Goal: Information Seeking & Learning: Learn about a topic

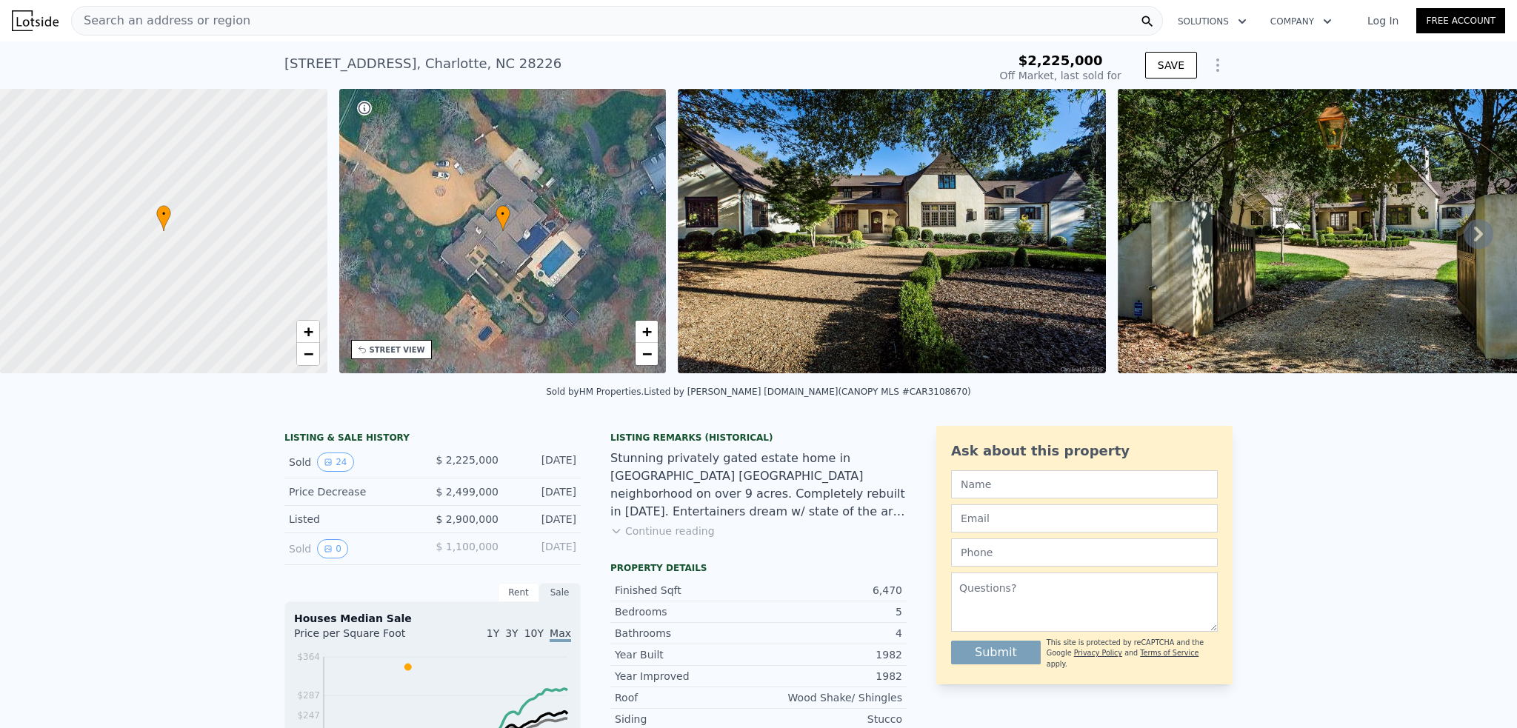
click at [601, 16] on div "Search an address or region" at bounding box center [617, 21] width 1092 height 30
type input "$ 5,160,000"
type input "$ 2,429,936"
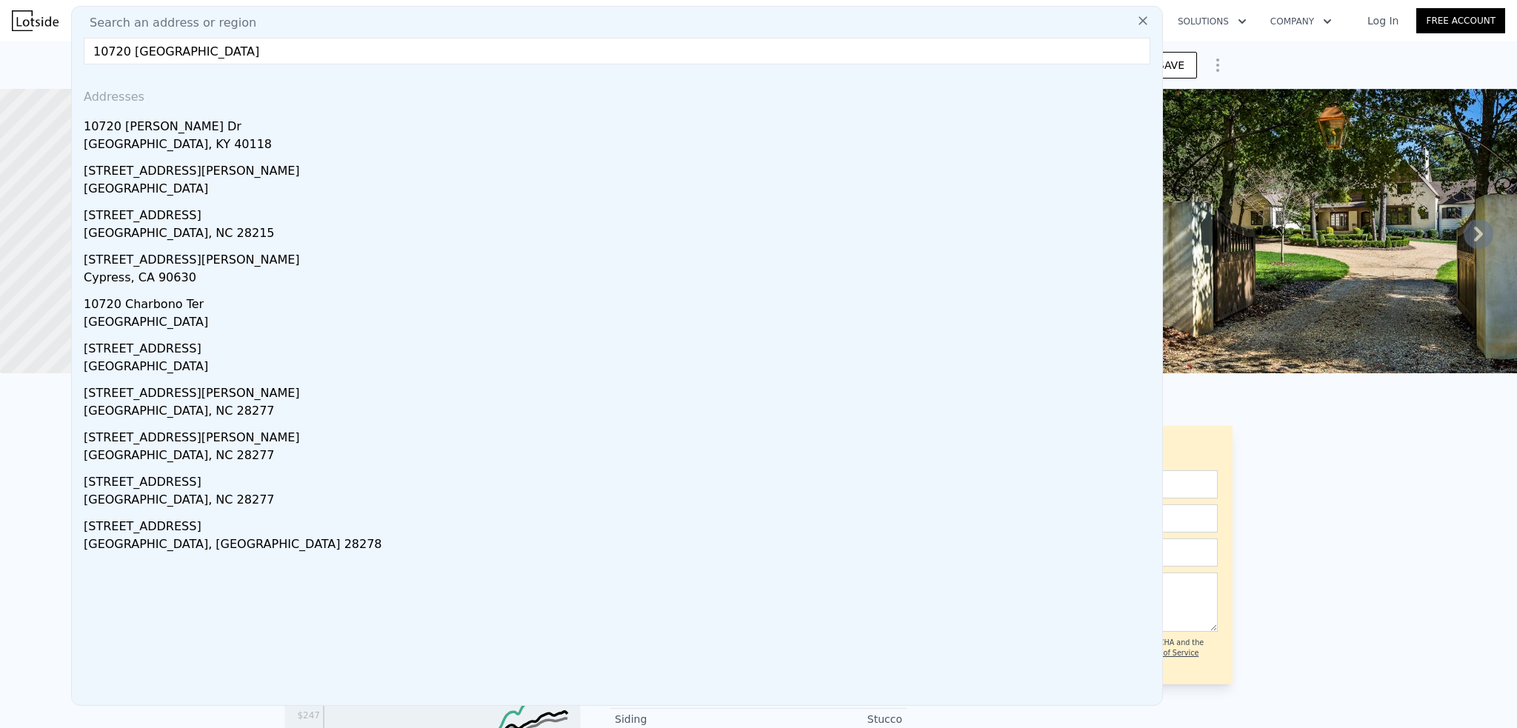
click at [379, 46] on input "10720 northlake auto plaza char" at bounding box center [617, 51] width 1066 height 27
paste input "NORTHLAKE AUTO PLAZA BV UNINC NC"
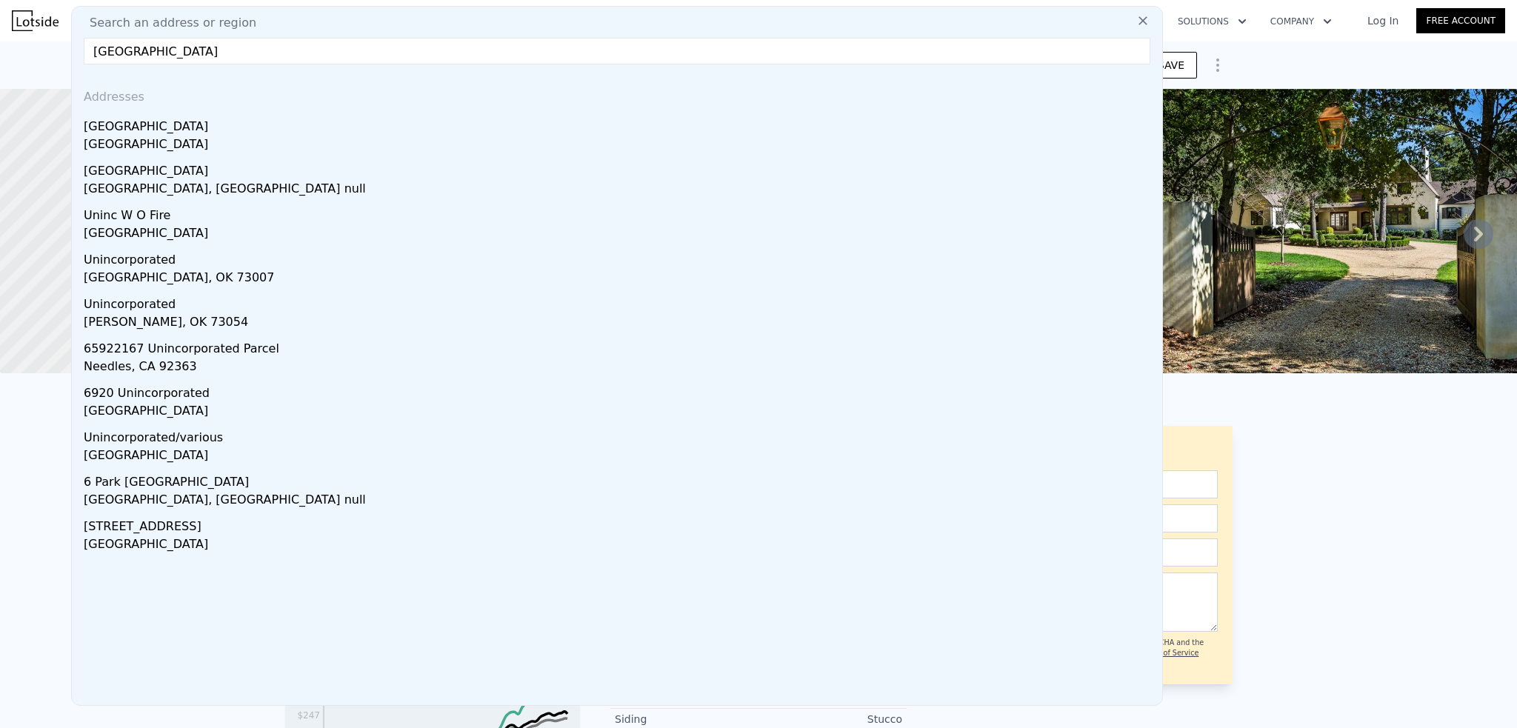
drag, startPoint x: 379, startPoint y: 45, endPoint x: 270, endPoint y: 59, distance: 110.4
click at [269, 59] on input "10720 NORTHLAKE AUTO PLAZA BV UNINC NC" at bounding box center [617, 51] width 1066 height 27
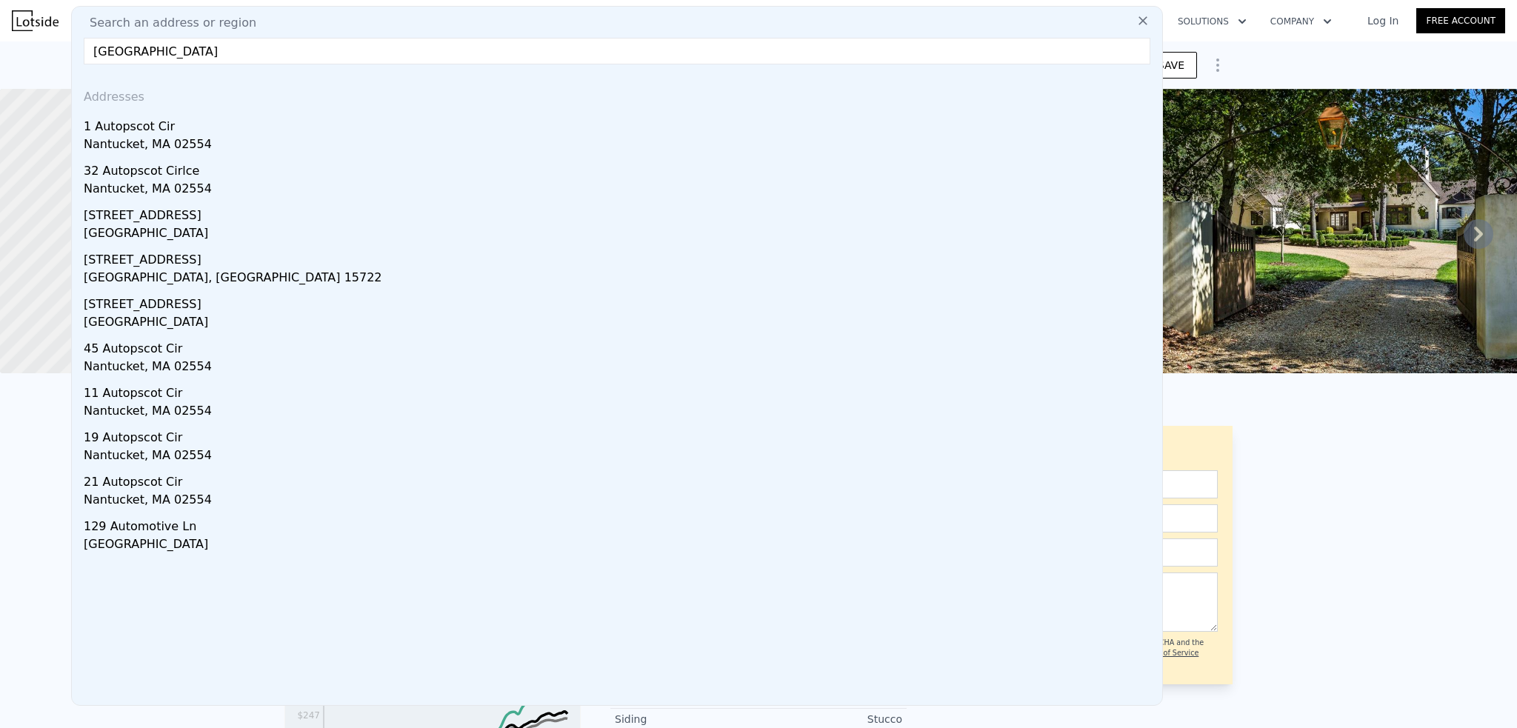
drag, startPoint x: 296, startPoint y: 53, endPoint x: 76, endPoint y: 64, distance: 220.2
click at [73, 65] on div "Search an address or region 10720 NORTHLAKE AUTO PLAZA Addresses 1 Autopscot Ci…" at bounding box center [617, 356] width 1092 height 700
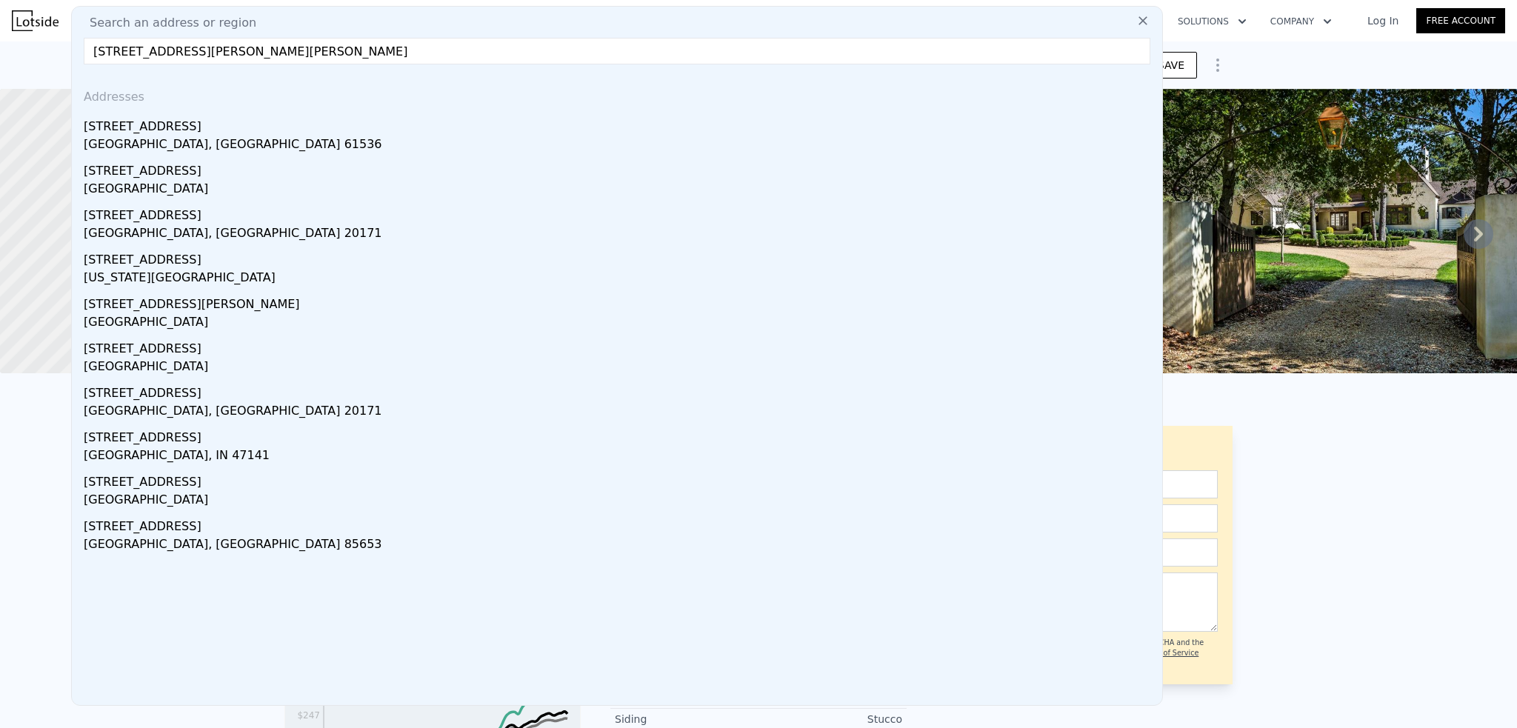
type input "12719 dixon farm rd char"
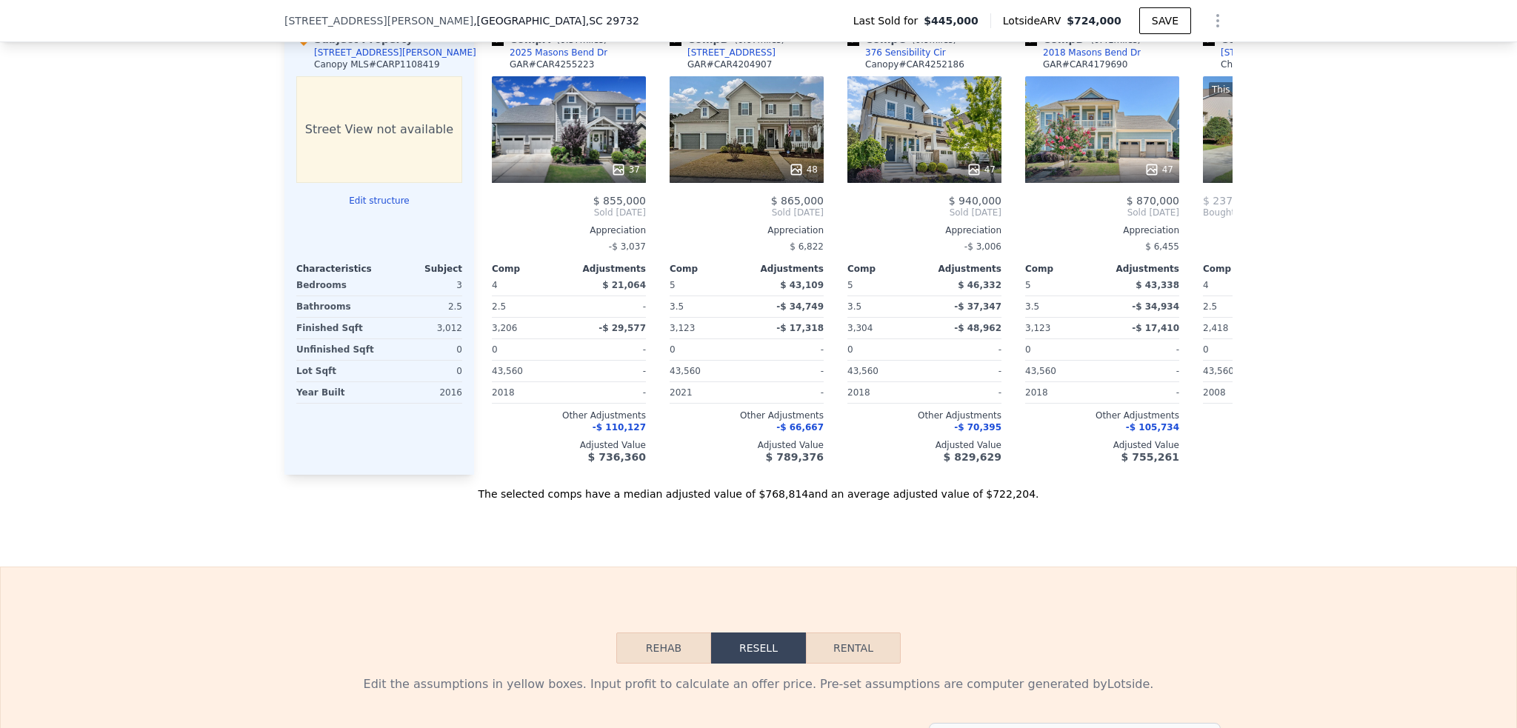
scroll to position [1475, 0]
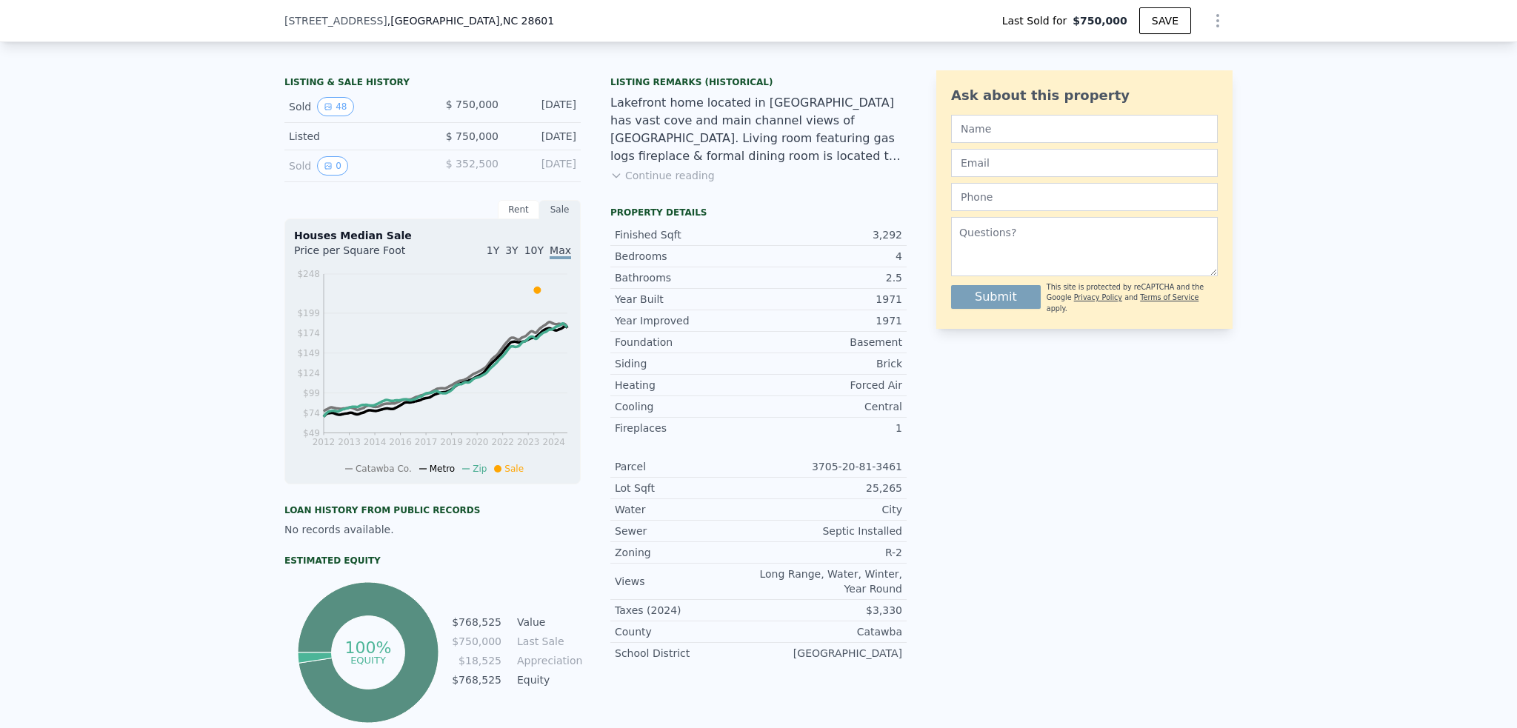
scroll to position [290, 0]
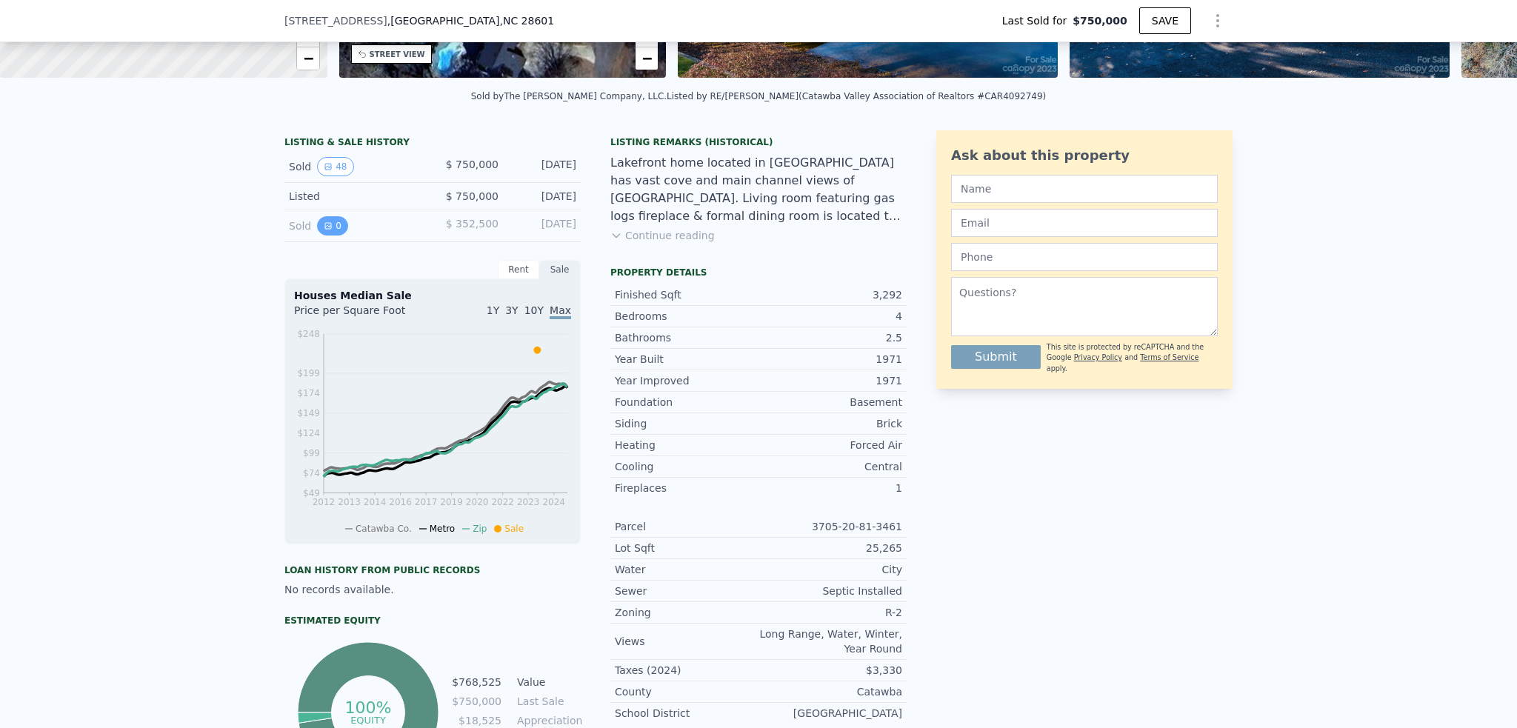
click at [321, 235] on button "0" at bounding box center [332, 225] width 31 height 19
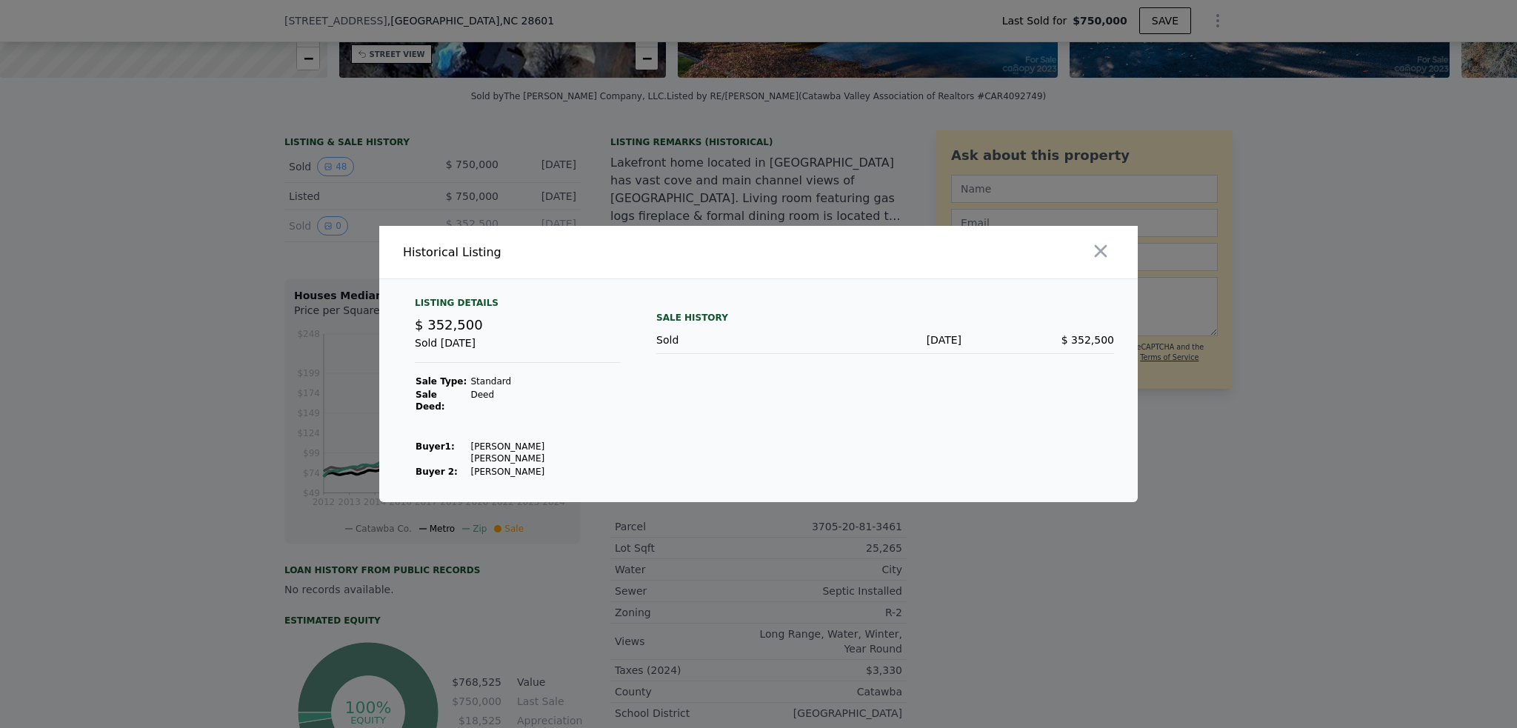
click at [106, 385] on div at bounding box center [758, 364] width 1517 height 728
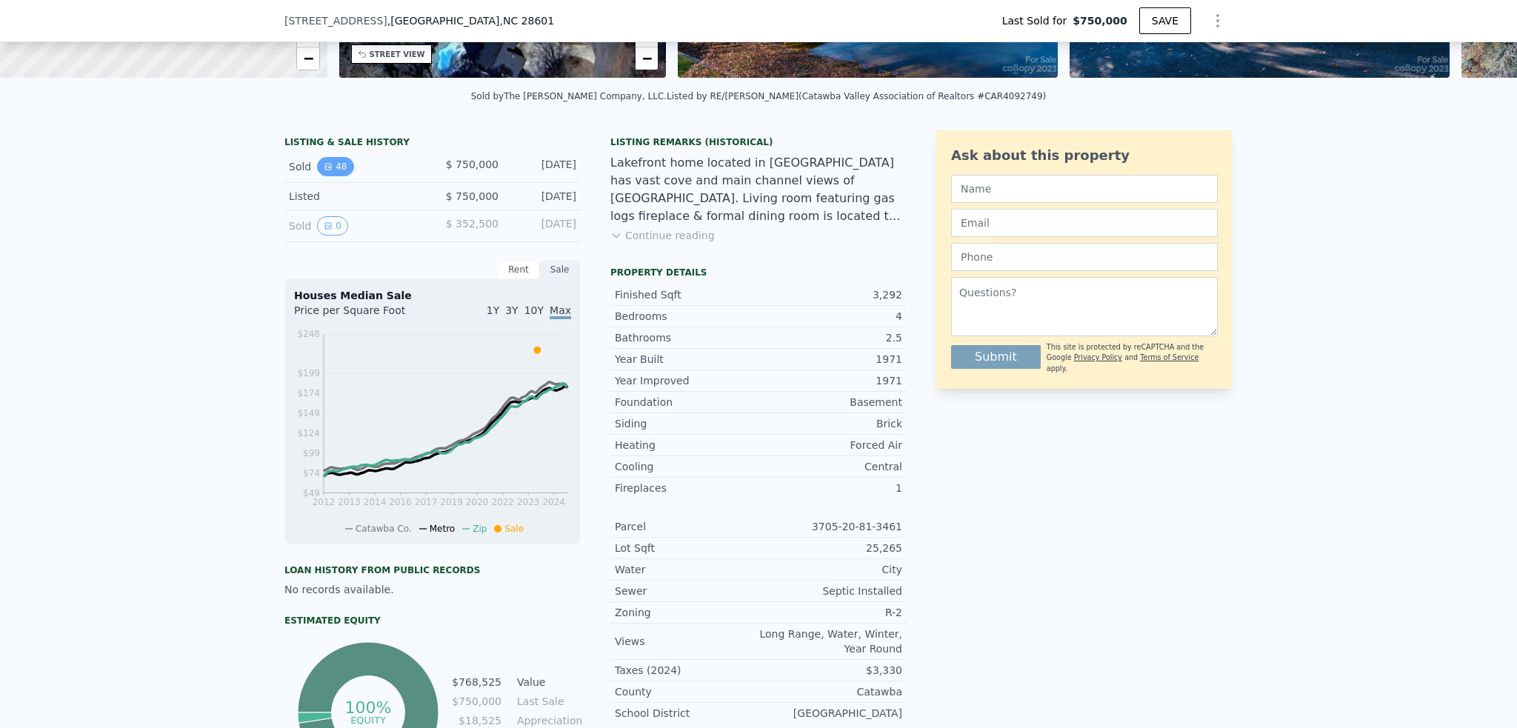
click at [335, 173] on button "48" at bounding box center [335, 166] width 36 height 19
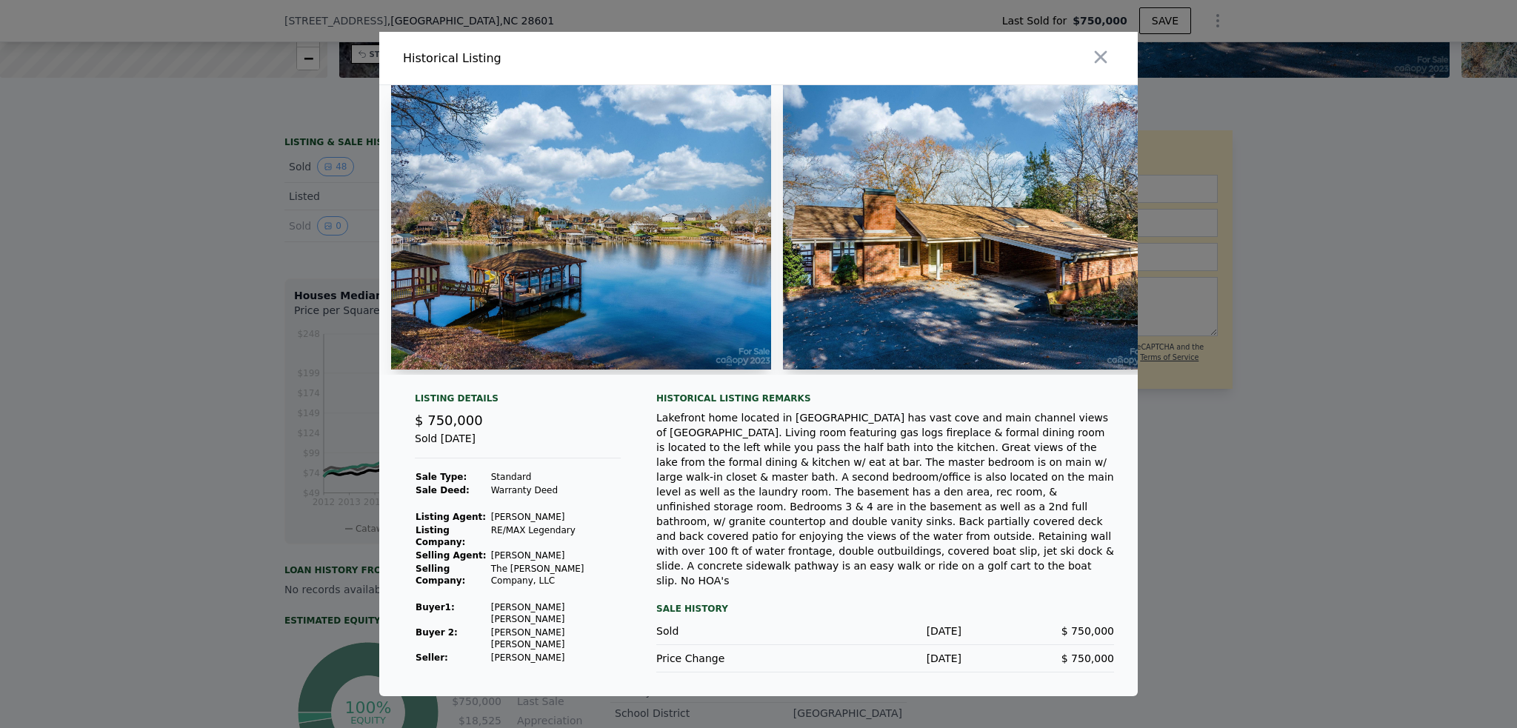
click at [157, 390] on div at bounding box center [758, 364] width 1517 height 728
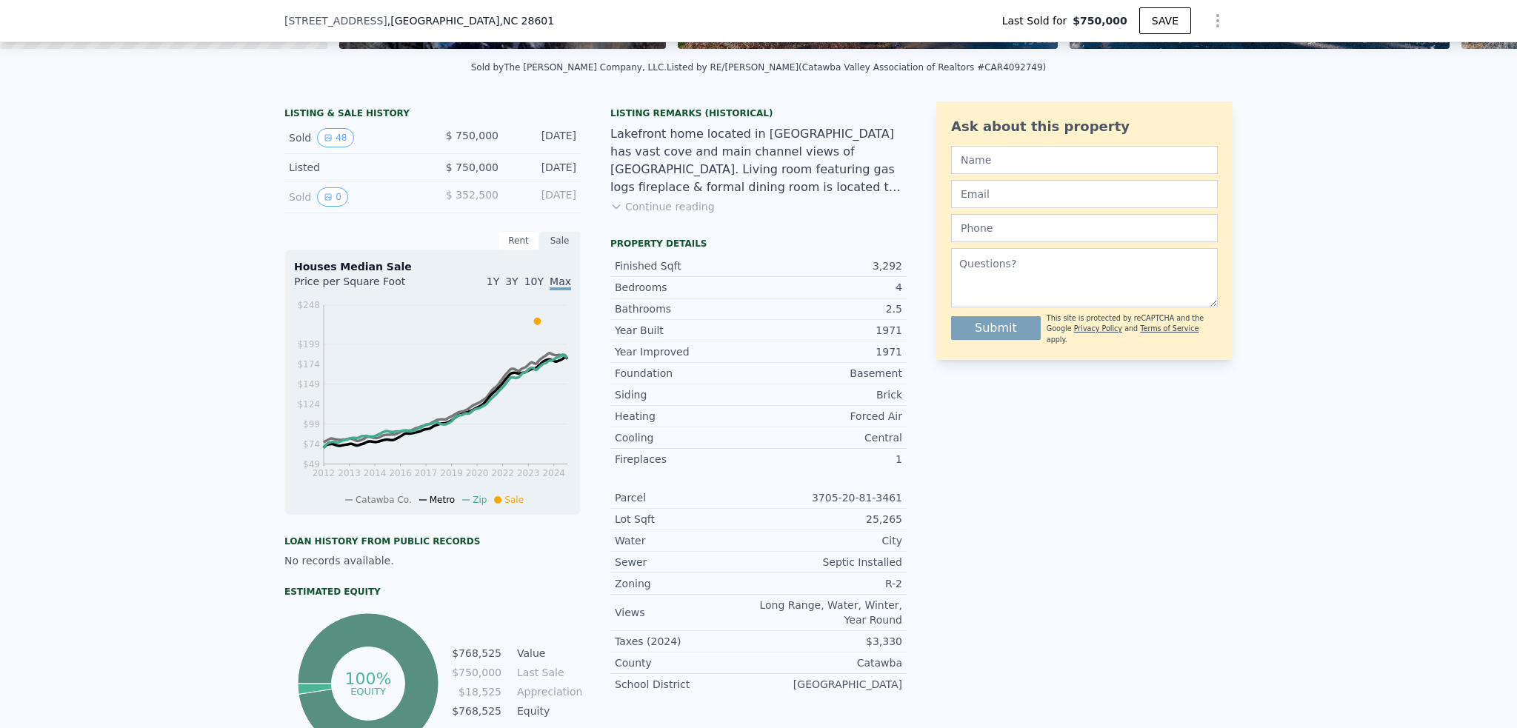
scroll to position [0, 0]
